Goal: Transaction & Acquisition: Purchase product/service

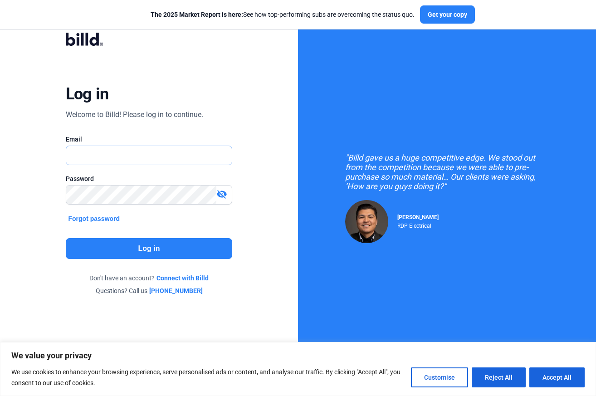
click at [114, 158] on input "text" at bounding box center [144, 155] width 156 height 19
type input "[PERSON_NAME][EMAIL_ADDRESS][DOMAIN_NAME]"
click at [136, 262] on div "Log in Welcome to Billd! Please log in to continue. Email [PERSON_NAME][EMAIL_A…" at bounding box center [149, 164] width 214 height 287
click at [146, 251] on button "Log in" at bounding box center [149, 248] width 167 height 21
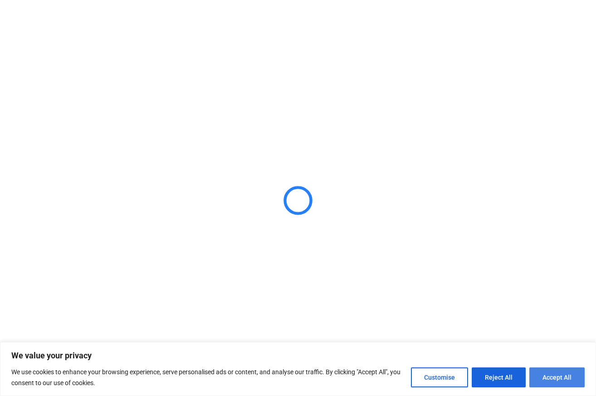
click at [564, 377] on button "Accept All" at bounding box center [556, 377] width 55 height 20
checkbox input "true"
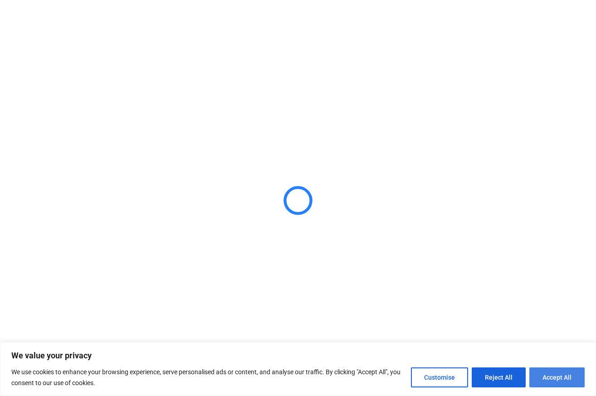
checkbox input "true"
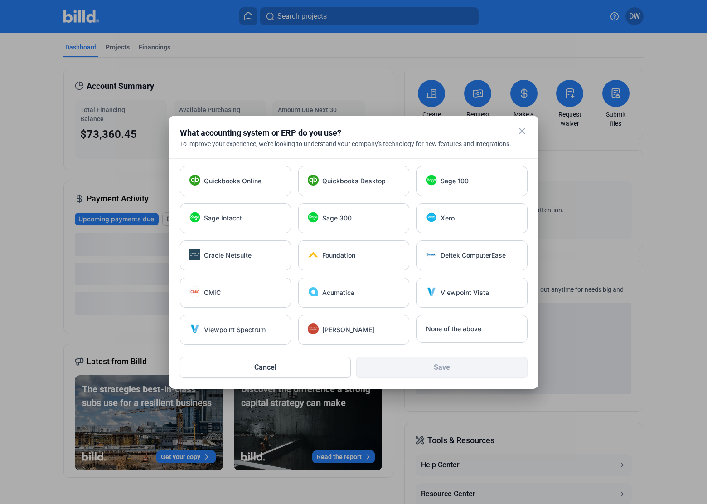
click at [522, 133] on mat-icon "close" at bounding box center [522, 131] width 11 height 11
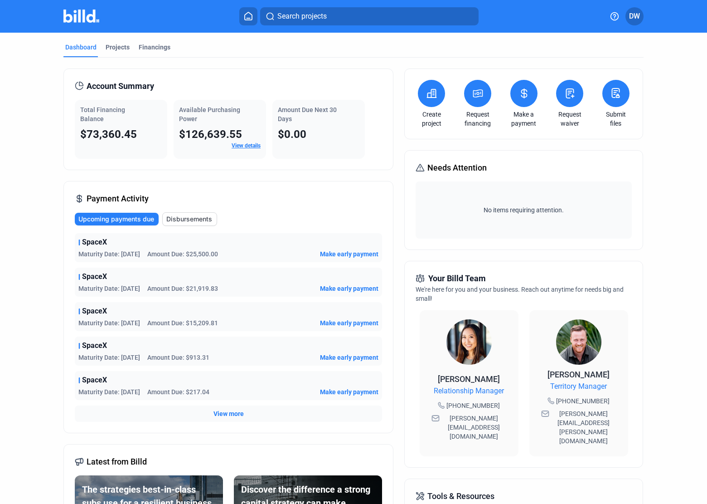
click at [362, 389] on span "Make early payment" at bounding box center [349, 391] width 58 height 9
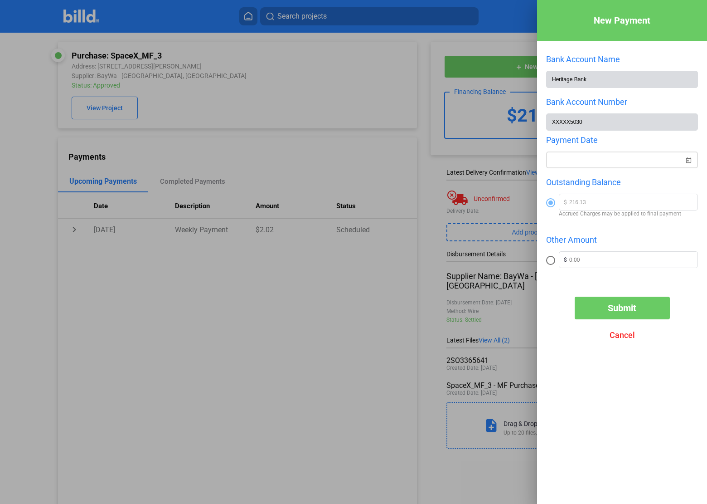
click at [595, 156] on span "Open calendar" at bounding box center [689, 155] width 22 height 22
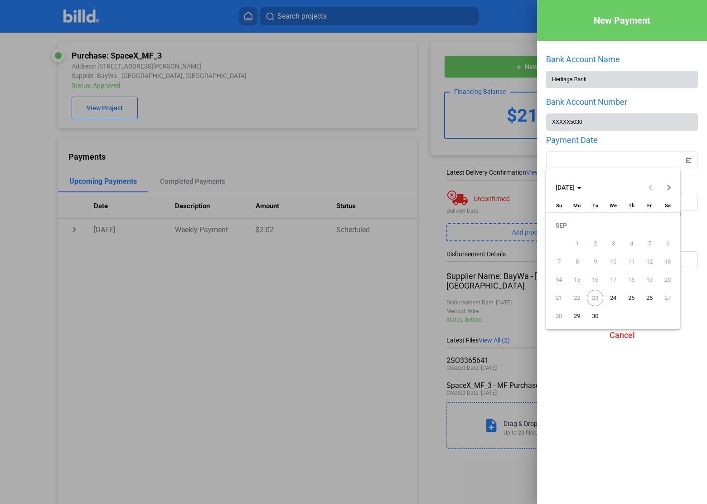
click at [595, 297] on span "24" at bounding box center [613, 298] width 16 height 16
type input "[DATE]"
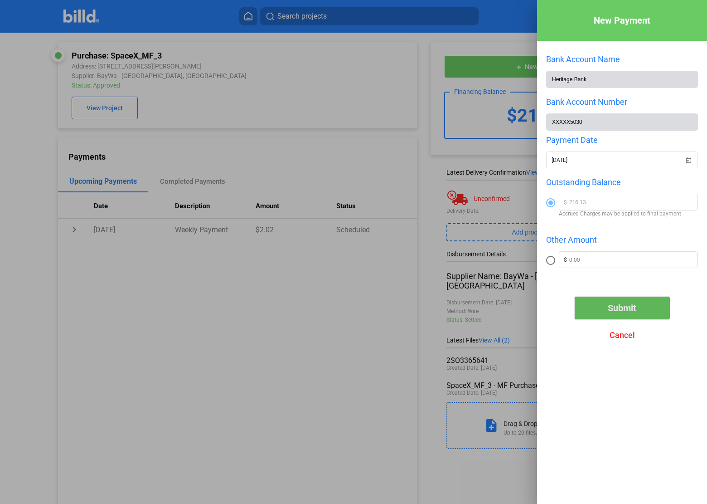
click at [595, 303] on span "Submit" at bounding box center [622, 307] width 29 height 11
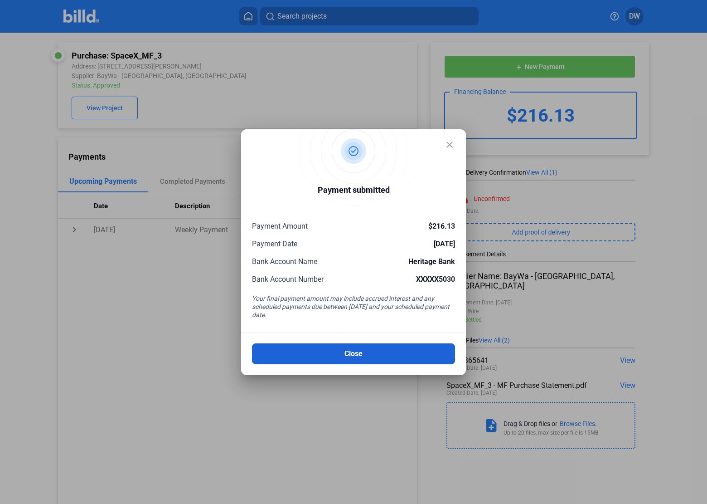
click at [394, 354] on button "Close" at bounding box center [353, 353] width 203 height 21
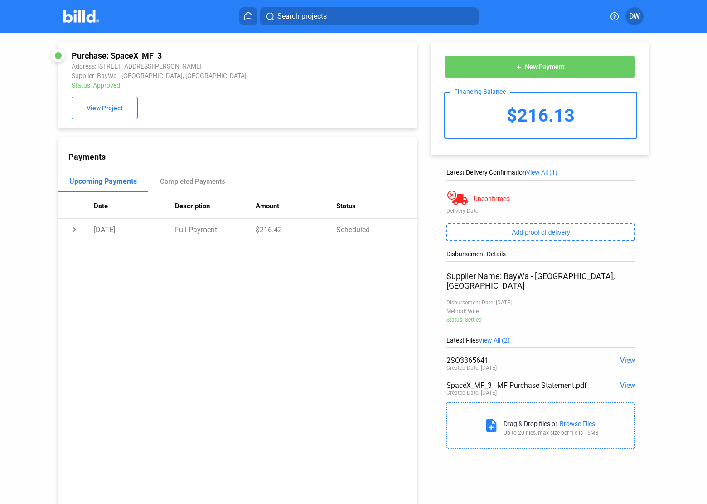
click at [82, 19] on img at bounding box center [81, 16] width 36 height 13
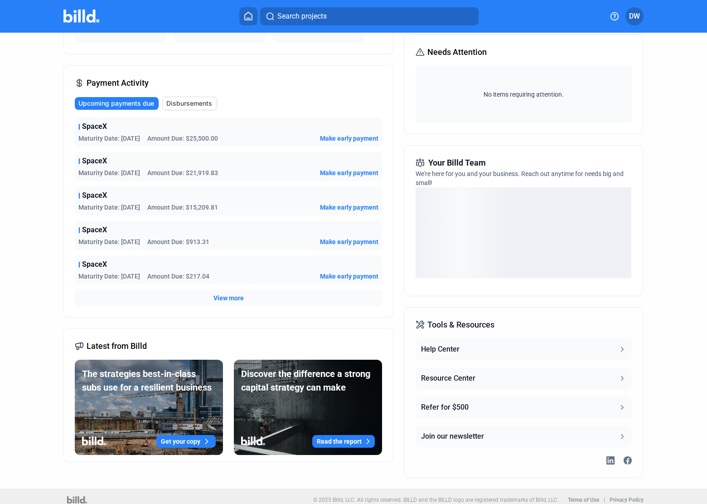
scroll to position [123, 0]
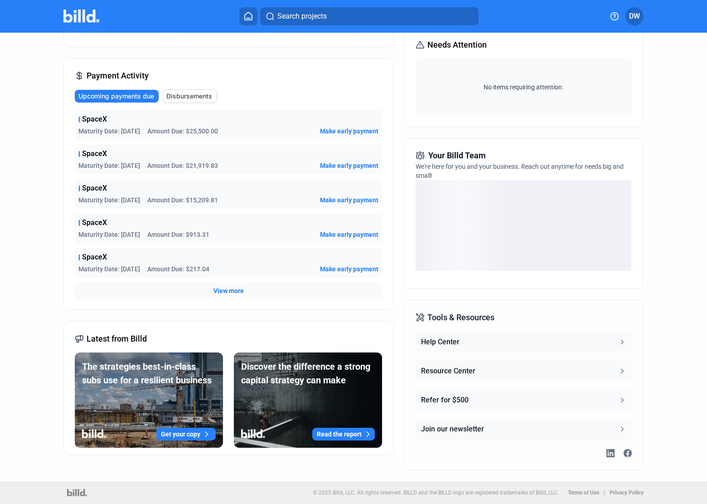
click at [347, 232] on span "Make early payment" at bounding box center [349, 234] width 58 height 9
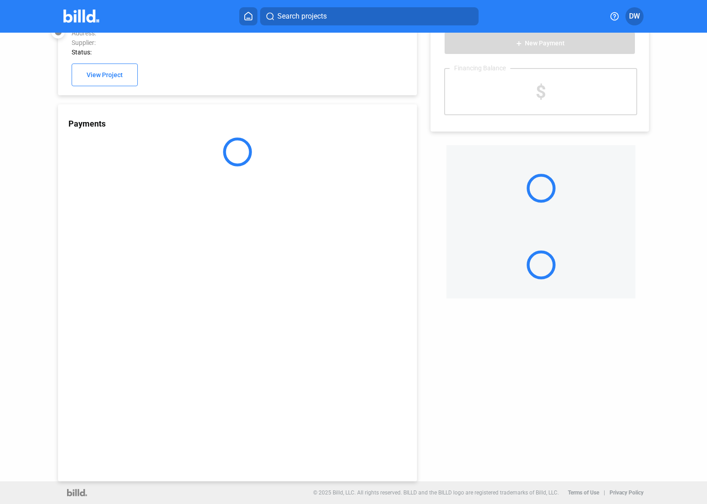
scroll to position [24, 0]
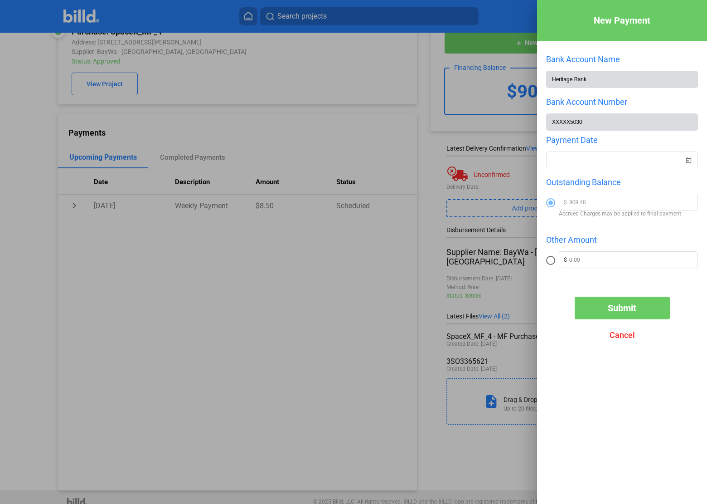
click at [595, 307] on button "Submit" at bounding box center [622, 308] width 95 height 23
click at [595, 162] on span "Open calendar" at bounding box center [689, 155] width 22 height 22
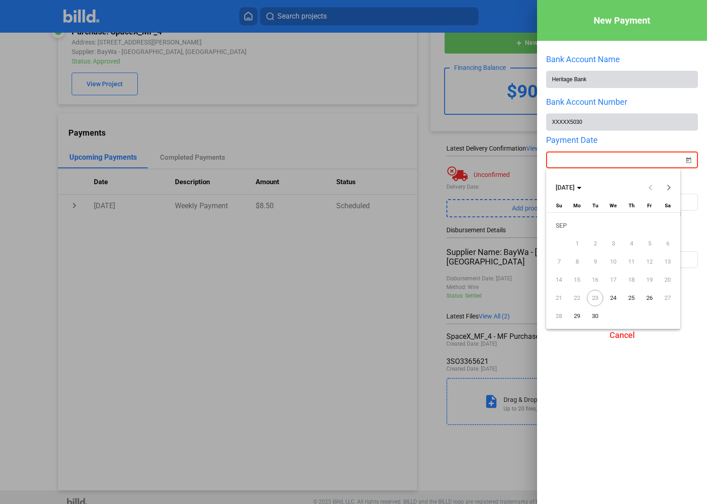
click at [595, 301] on span "24" at bounding box center [613, 298] width 16 height 16
type input "[DATE]"
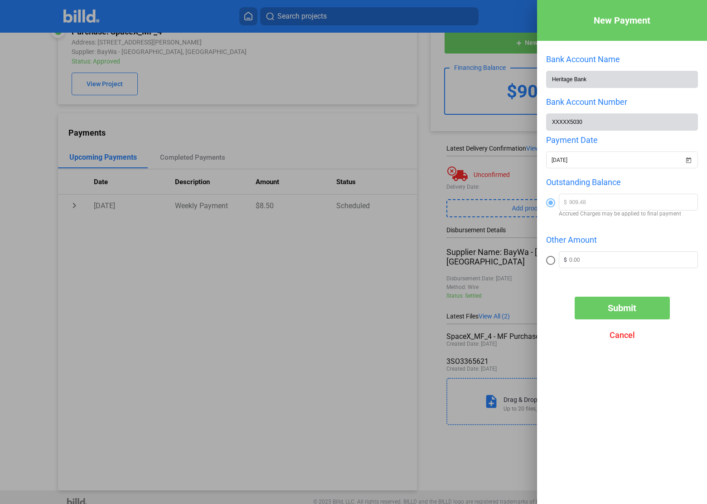
click at [595, 307] on span "Submit" at bounding box center [622, 307] width 29 height 11
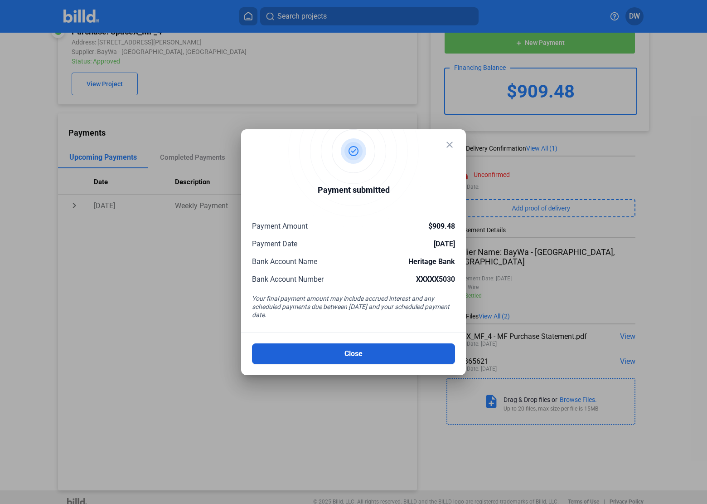
click at [357, 355] on button "Close" at bounding box center [353, 353] width 203 height 21
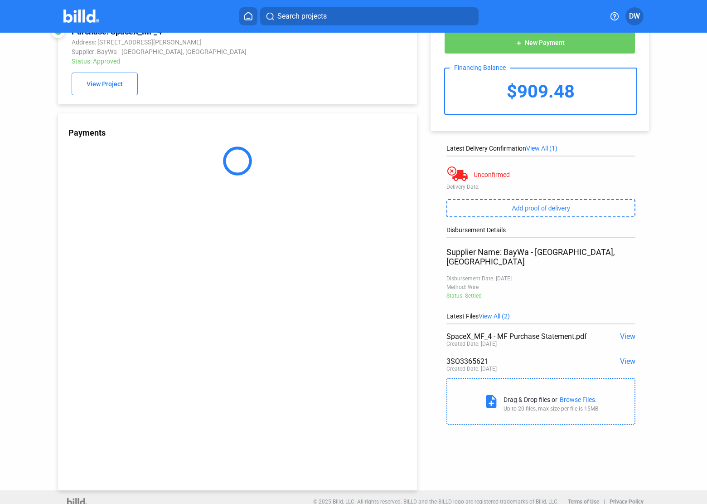
click at [78, 9] on div at bounding box center [90, 16] width 55 height 15
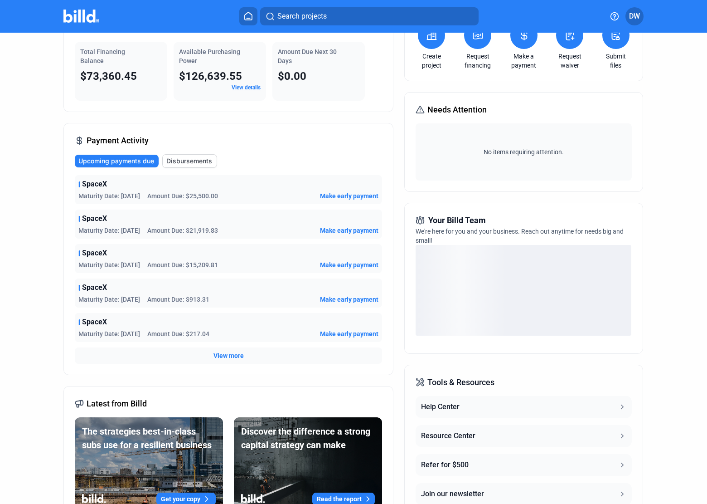
scroll to position [63, 0]
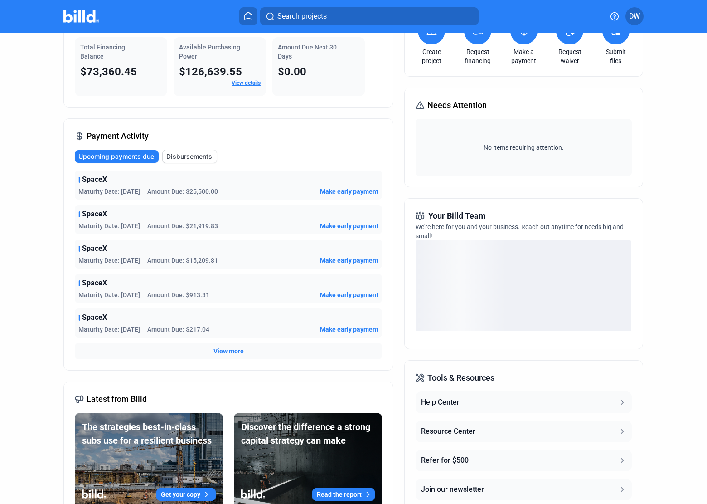
click at [231, 348] on span "View more" at bounding box center [229, 350] width 30 height 9
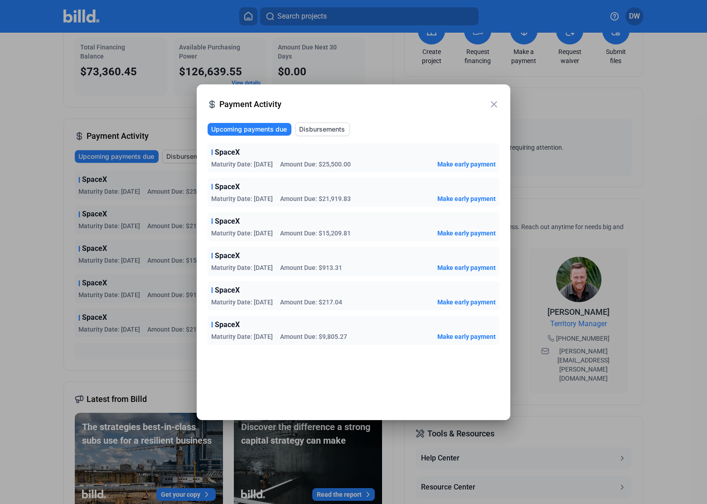
click at [462, 337] on span "Make early payment" at bounding box center [467, 336] width 58 height 9
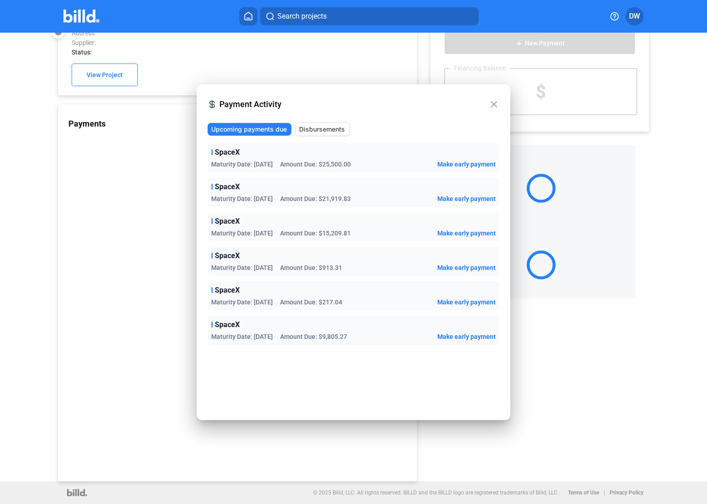
scroll to position [24, 0]
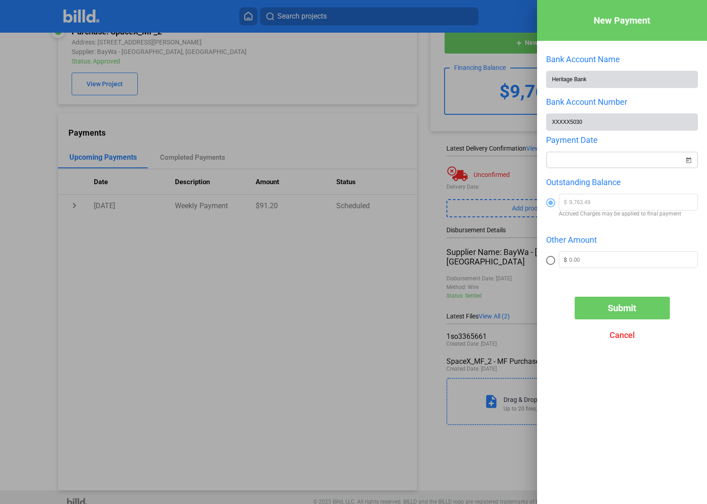
click at [595, 159] on span "Open calendar" at bounding box center [689, 155] width 22 height 22
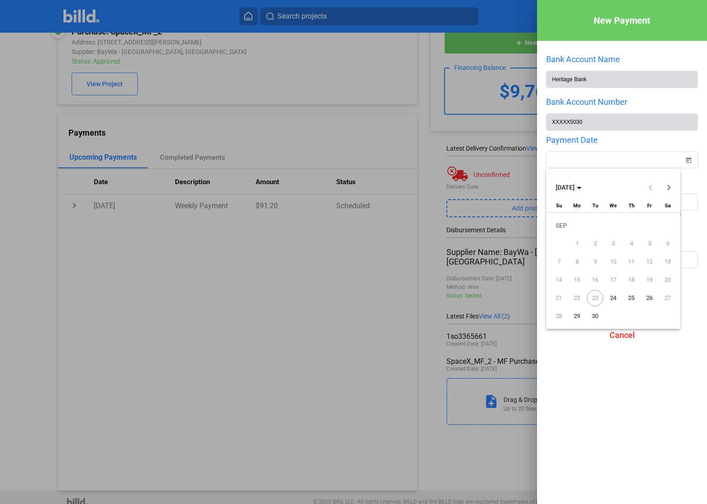
click at [595, 296] on span "24" at bounding box center [613, 298] width 16 height 16
type input "[DATE]"
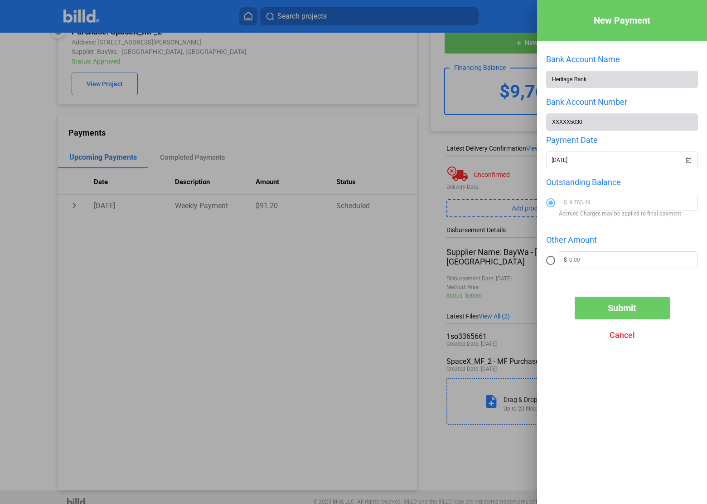
click at [595, 312] on span "Submit" at bounding box center [622, 307] width 29 height 11
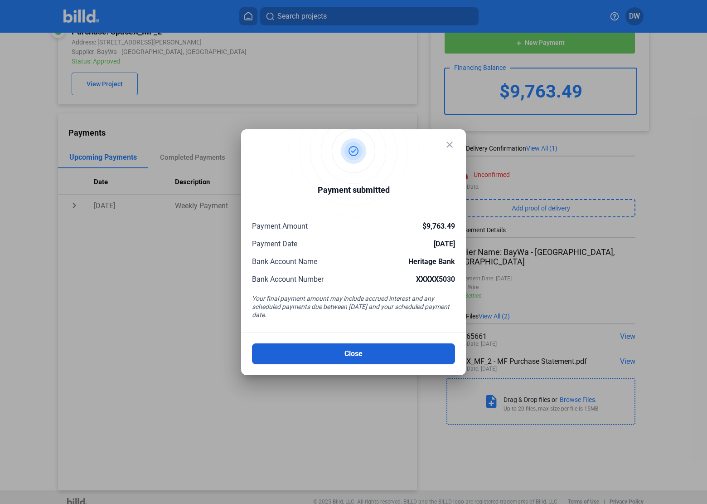
click at [338, 350] on button "Close" at bounding box center [353, 353] width 203 height 21
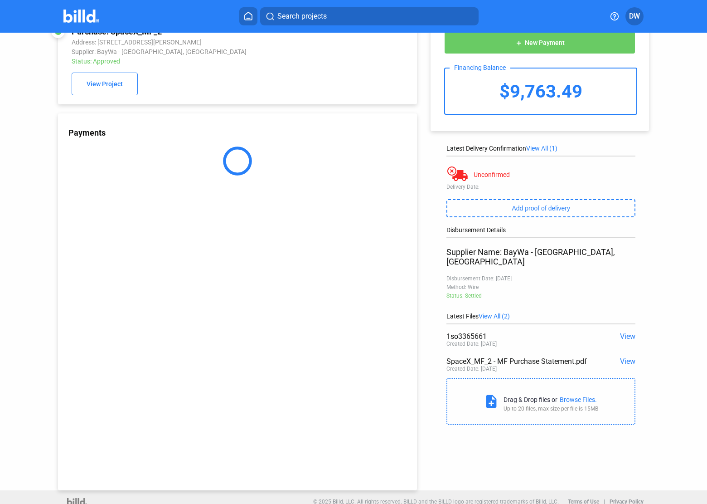
scroll to position [0, 0]
